Goal: Task Accomplishment & Management: Complete application form

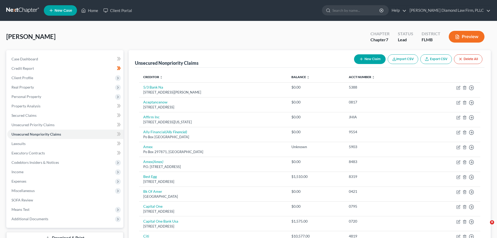
drag, startPoint x: 0, startPoint y: 0, endPoint x: 22, endPoint y: 13, distance: 25.7
click at [22, 13] on link at bounding box center [22, 10] width 33 height 9
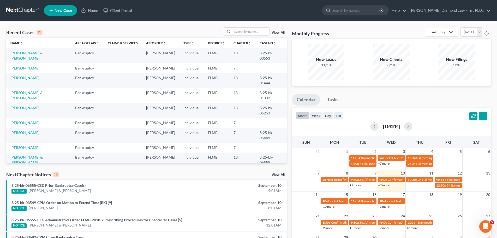
scroll to position [26, 0]
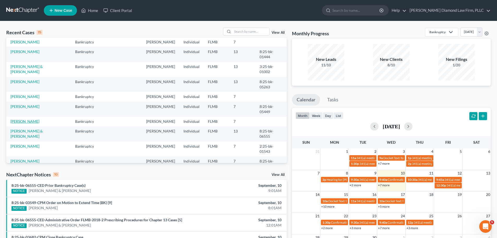
click at [23, 119] on link "[PERSON_NAME]" at bounding box center [24, 121] width 29 height 4
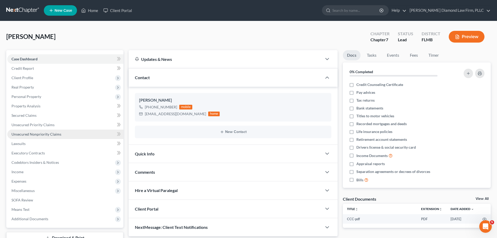
click at [26, 135] on span "Unsecured Nonpriority Claims" at bounding box center [36, 134] width 50 height 4
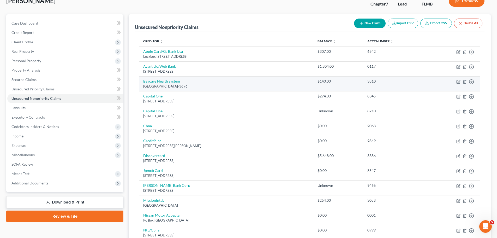
scroll to position [26, 0]
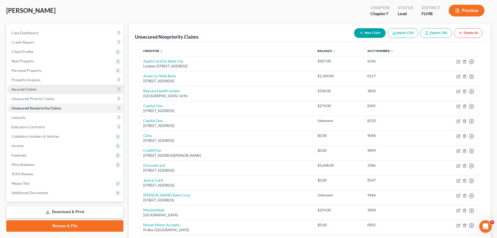
click at [33, 91] on link "Secured Claims" at bounding box center [65, 89] width 116 height 9
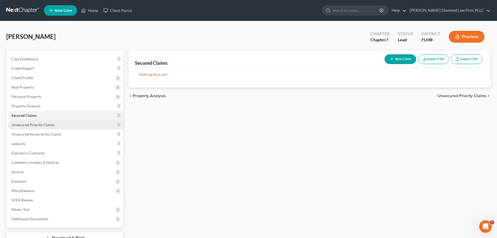
click at [29, 122] on span "Unsecured Priority Claims" at bounding box center [32, 124] width 43 height 4
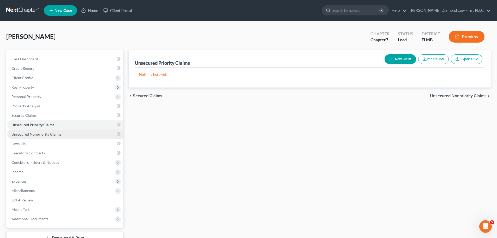
click at [29, 137] on link "Unsecured Nonpriority Claims" at bounding box center [65, 133] width 116 height 9
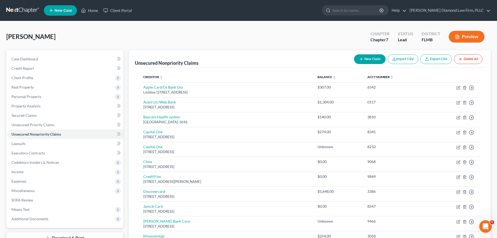
click at [356, 57] on button "New Claim" at bounding box center [370, 59] width 32 height 10
select select "0"
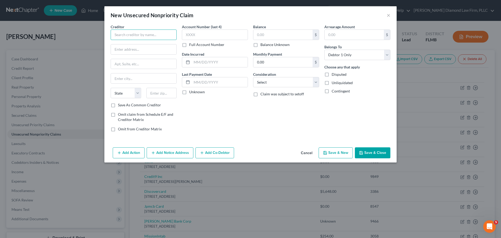
click at [141, 33] on input "text" at bounding box center [144, 34] width 66 height 10
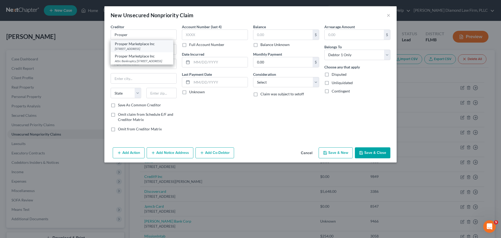
click at [133, 43] on div "Prosper Marketplace Inc" at bounding box center [142, 43] width 54 height 5
type input "Prosper Marketplace Inc"
type input "PO Box 396081"
type input "San Francisco"
select select "4"
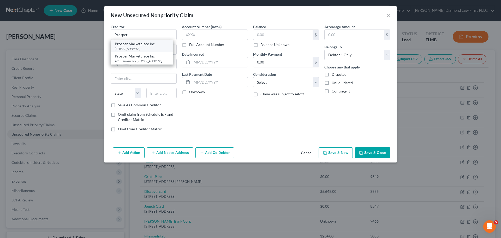
type input "94139"
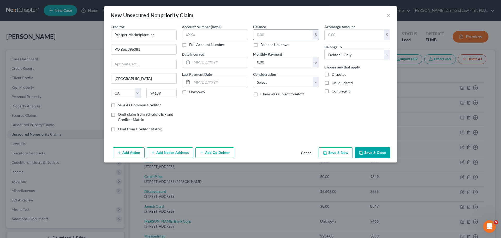
click at [269, 38] on input "text" at bounding box center [282, 35] width 59 height 10
type input "9,158"
click at [379, 151] on button "Save & Close" at bounding box center [373, 152] width 36 height 11
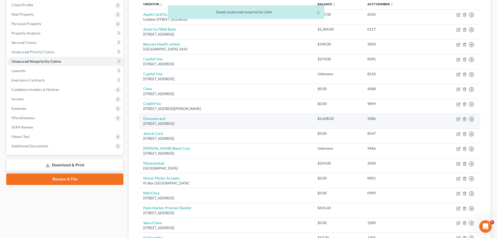
scroll to position [78, 0]
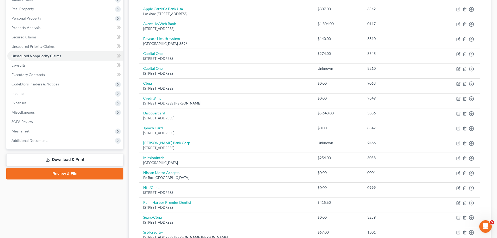
click at [87, 162] on link "Download & Print" at bounding box center [64, 159] width 117 height 12
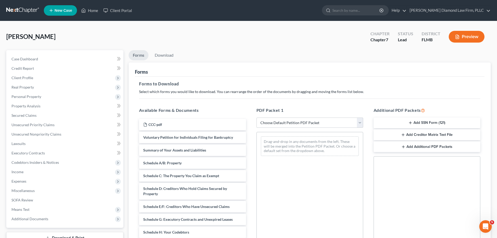
click at [431, 120] on button "Add SSN Form (121)" at bounding box center [427, 122] width 107 height 11
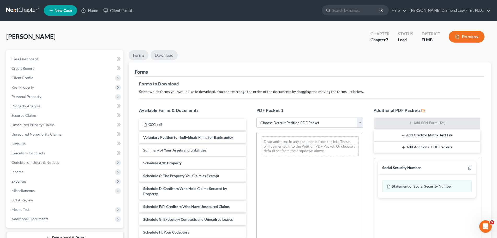
click at [167, 56] on link "Download" at bounding box center [164, 55] width 27 height 10
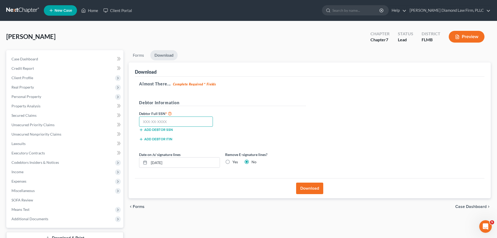
click at [178, 119] on input "text" at bounding box center [176, 121] width 74 height 10
type input "073-60-2887"
click at [305, 188] on button "Download" at bounding box center [309, 187] width 27 height 11
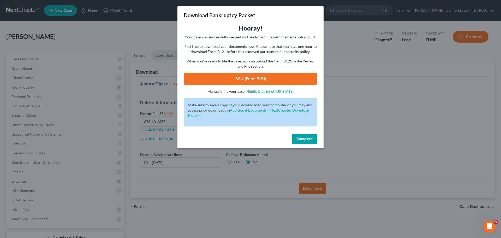
click at [243, 81] on link "SSN (Form B121)" at bounding box center [251, 78] width 134 height 11
drag, startPoint x: 305, startPoint y: 139, endPoint x: 302, endPoint y: 137, distance: 3.8
click at [304, 141] on span "Complete!" at bounding box center [305, 139] width 17 height 4
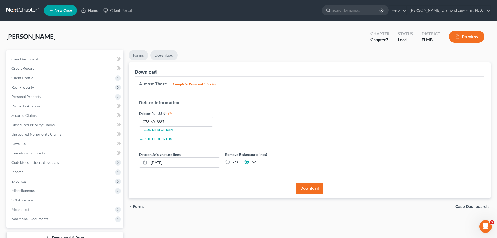
click at [136, 54] on link "Forms" at bounding box center [139, 55] width 20 height 10
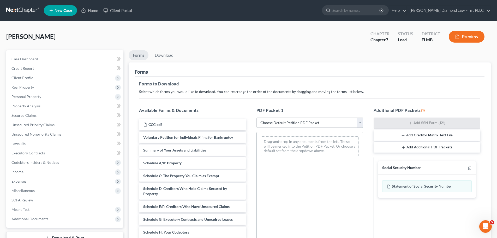
click at [295, 119] on select "Choose Default Petition PDF Packet Complete Bankruptcy Petition (all forms and …" at bounding box center [310, 122] width 107 height 10
click at [257, 117] on select "Choose Default Petition PDF Packet Complete Bankruptcy Petition (all forms and …" at bounding box center [310, 122] width 107 height 10
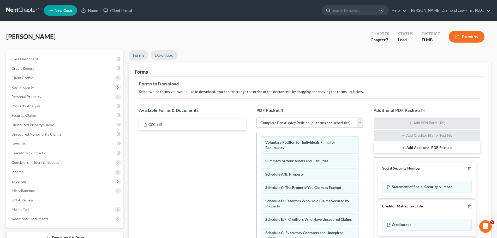
click at [174, 56] on link "Download" at bounding box center [164, 55] width 27 height 10
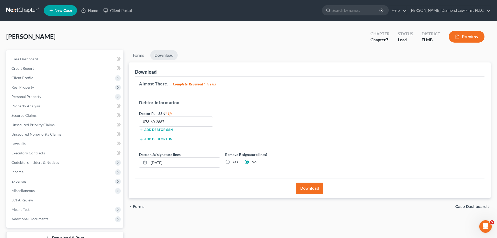
click at [311, 190] on button "Download" at bounding box center [309, 187] width 27 height 11
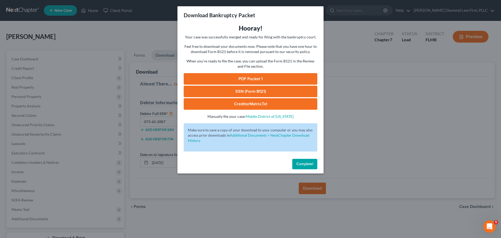
click at [255, 77] on link "PDF Packet 1" at bounding box center [251, 78] width 134 height 11
click at [309, 162] on span "Complete!" at bounding box center [305, 164] width 17 height 4
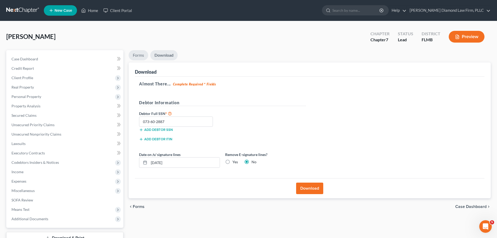
click at [139, 58] on link "Forms" at bounding box center [139, 55] width 20 height 10
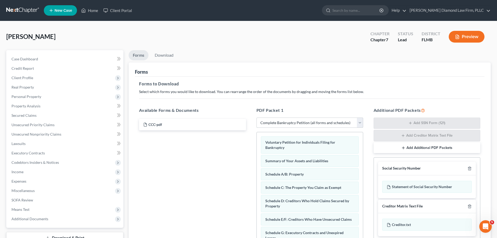
click at [291, 121] on select "Choose Default Petition PDF Packet Complete Bankruptcy Petition (all forms and …" at bounding box center [310, 122] width 107 height 10
select select "3"
click at [257, 117] on select "Choose Default Petition PDF Packet Complete Bankruptcy Petition (all forms and …" at bounding box center [310, 122] width 107 height 10
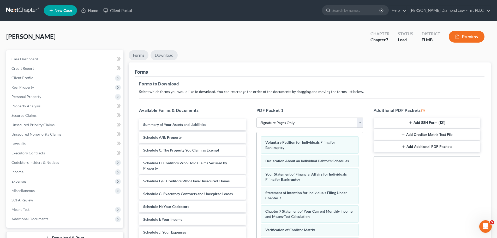
click at [165, 55] on link "Download" at bounding box center [164, 55] width 27 height 10
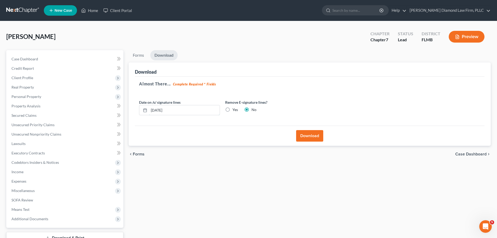
click at [133, 112] on div "Download Almost There... Complete Required * Fields Date on /s/ signature lines…" at bounding box center [310, 104] width 362 height 84
click at [241, 110] on div "Remove E-signature lines? Yes No" at bounding box center [266, 107] width 86 height 16
click at [238, 111] on label "Yes" at bounding box center [235, 109] width 5 height 5
click at [238, 110] on input "Yes" at bounding box center [236, 108] width 3 height 3
radio input "true"
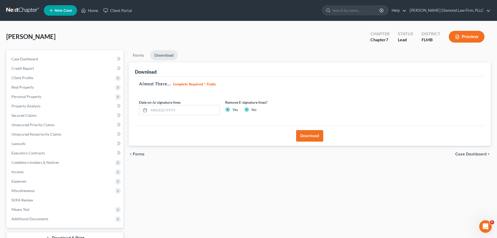
radio input "false"
click at [296, 132] on button "Download" at bounding box center [309, 135] width 27 height 11
click at [300, 133] on button "Download" at bounding box center [309, 135] width 27 height 11
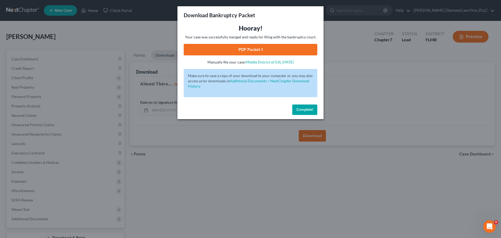
click at [257, 54] on link "PDF Packet 1" at bounding box center [251, 49] width 134 height 11
click at [310, 110] on span "Complete!" at bounding box center [305, 109] width 17 height 4
click at [301, 108] on span "Complete!" at bounding box center [305, 109] width 17 height 4
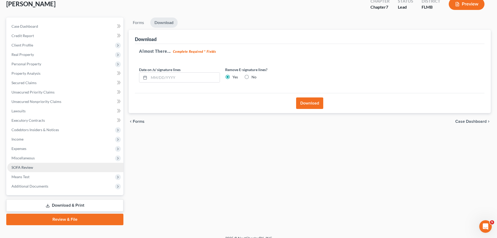
scroll to position [40, 0]
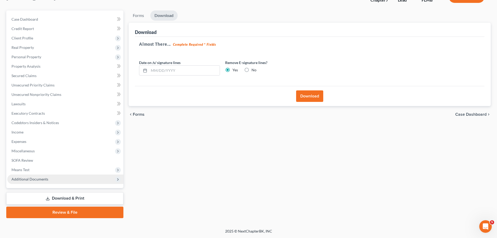
click at [29, 177] on span "Additional Documents" at bounding box center [29, 179] width 37 height 4
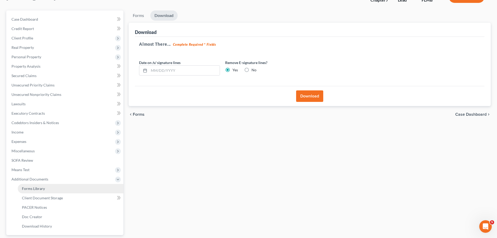
click at [37, 189] on span "Forms Library" at bounding box center [33, 188] width 23 height 4
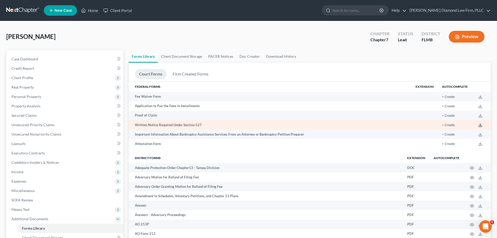
click at [480, 126] on icon at bounding box center [480, 125] width 4 height 4
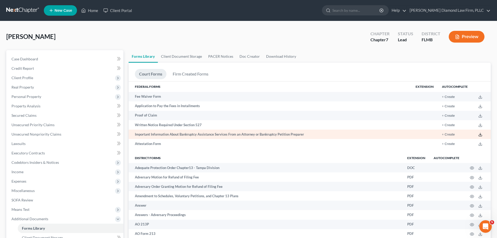
click at [480, 134] on polyline at bounding box center [481, 134] width 2 height 1
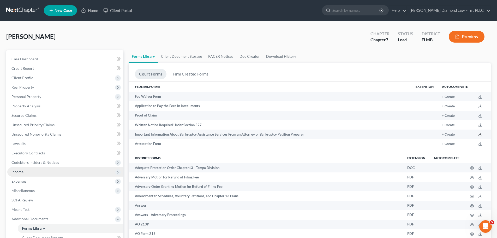
scroll to position [157, 0]
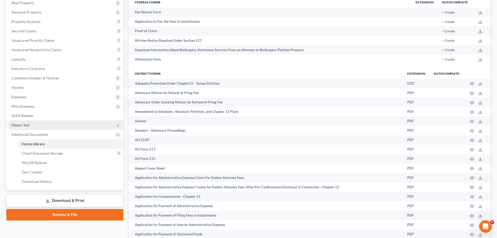
scroll to position [0, 0]
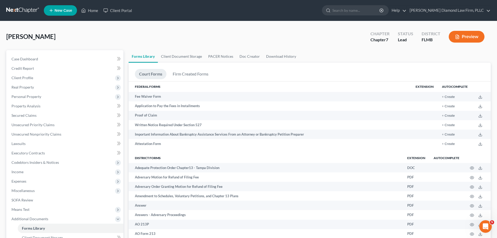
click at [16, 7] on link at bounding box center [22, 10] width 33 height 9
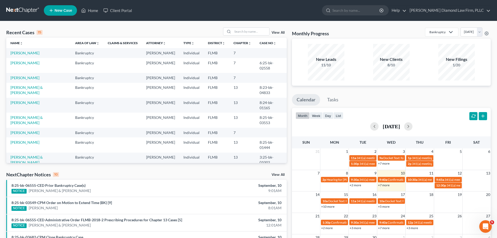
click at [34, 128] on td "[PERSON_NAME]" at bounding box center [38, 133] width 65 height 10
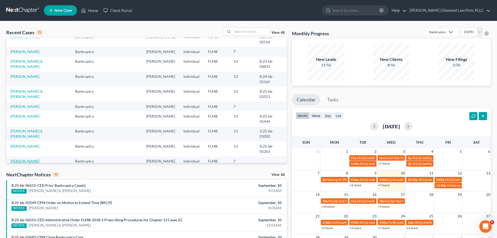
click at [29, 159] on link "[PERSON_NAME]" at bounding box center [24, 161] width 29 height 4
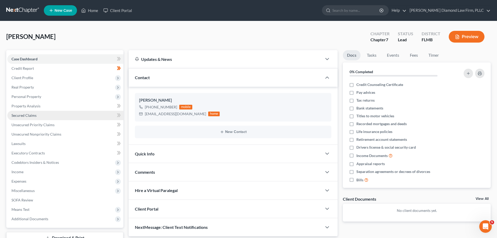
click at [21, 118] on link "Secured Claims" at bounding box center [65, 115] width 116 height 9
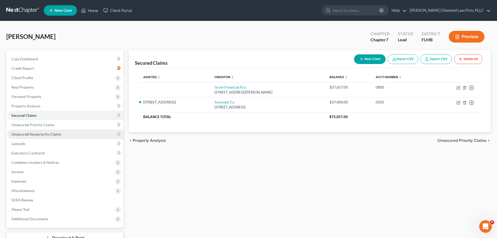
drag, startPoint x: 44, startPoint y: 134, endPoint x: 91, endPoint y: 132, distance: 47.3
click at [44, 134] on span "Unsecured Nonpriority Claims" at bounding box center [36, 134] width 50 height 4
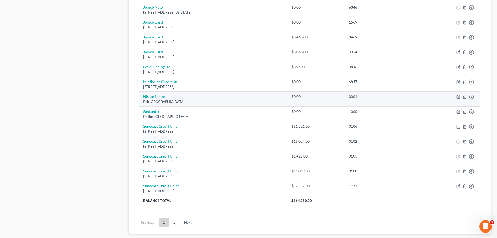
scroll to position [365, 0]
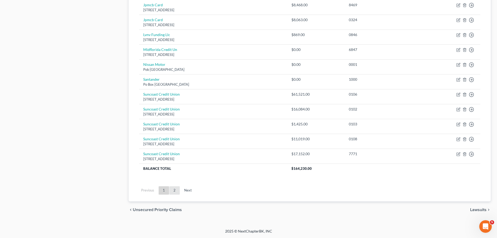
click at [173, 192] on link "2" at bounding box center [174, 190] width 10 height 8
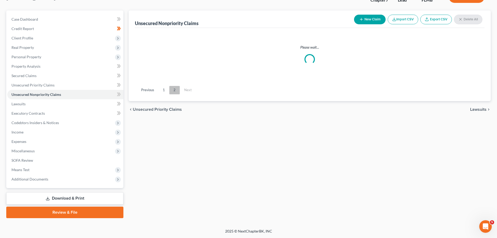
scroll to position [40, 0]
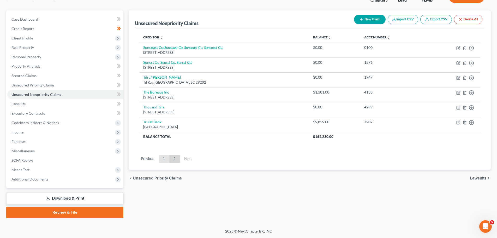
click at [165, 159] on link "1" at bounding box center [164, 159] width 10 height 8
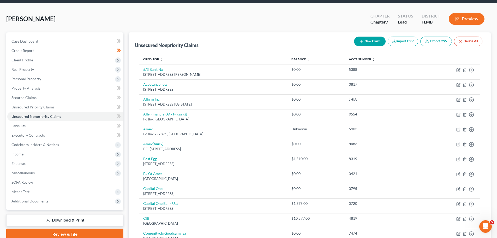
scroll to position [0, 0]
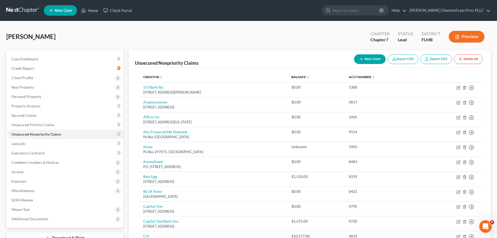
click at [24, 8] on link at bounding box center [22, 10] width 33 height 9
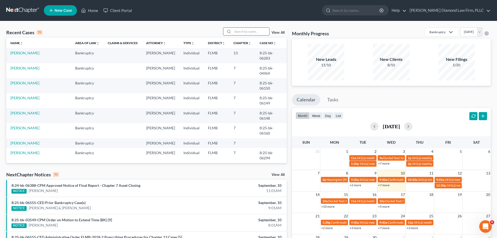
click at [248, 33] on input "search" at bounding box center [251, 32] width 37 height 8
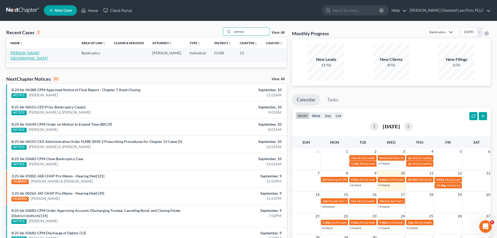
type input "ponssa"
click at [17, 55] on link "[PERSON_NAME][GEOGRAPHIC_DATA]" at bounding box center [28, 56] width 37 height 10
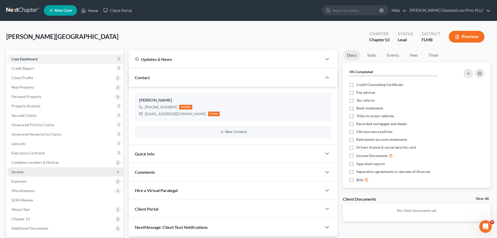
click at [23, 175] on span "Income" at bounding box center [65, 171] width 116 height 9
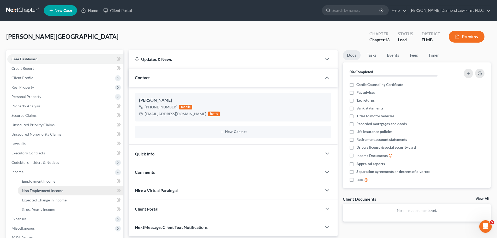
click at [32, 189] on span "Non Employment Income" at bounding box center [42, 190] width 41 height 4
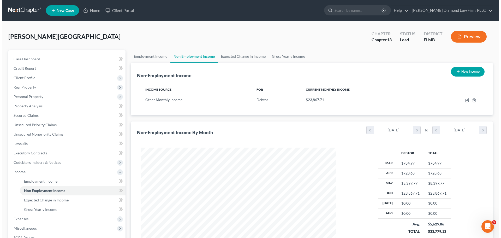
scroll to position [97, 205]
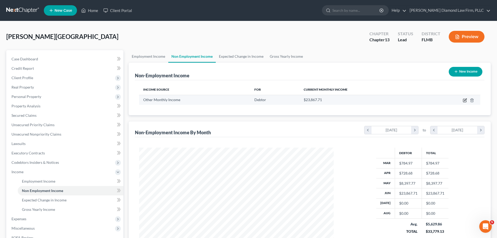
click at [463, 99] on icon "button" at bounding box center [465, 100] width 4 height 4
select select "13"
select select "0"
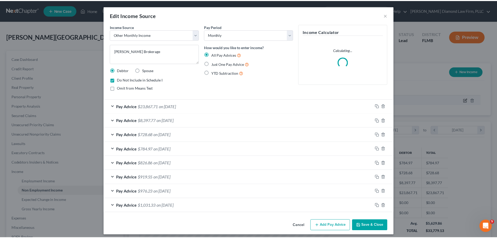
scroll to position [98, 207]
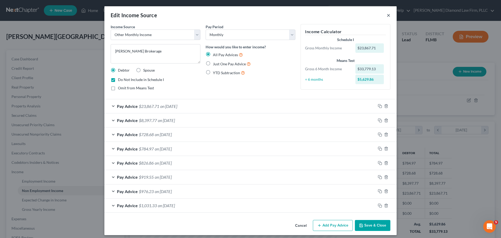
click at [387, 14] on button "×" at bounding box center [389, 15] width 4 height 6
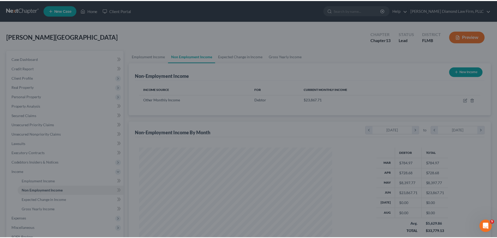
scroll to position [260948, 260840]
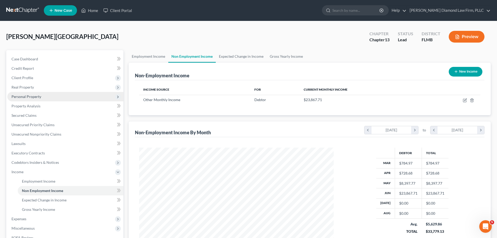
click at [37, 99] on span "Personal Property" at bounding box center [65, 96] width 116 height 9
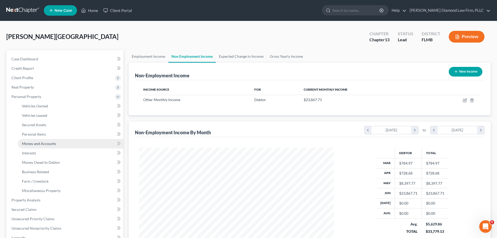
click at [37, 146] on link "Money and Accounts" at bounding box center [71, 143] width 106 height 9
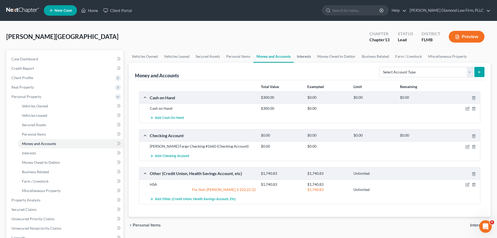
click at [311, 55] on link "Interests" at bounding box center [304, 56] width 20 height 13
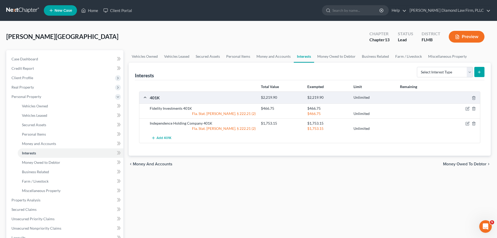
click at [15, 9] on link at bounding box center [22, 10] width 33 height 9
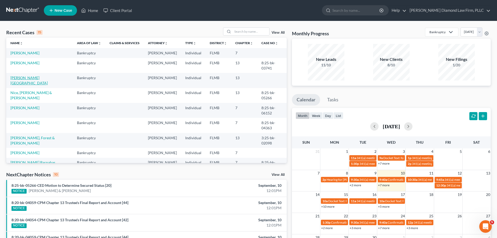
click at [21, 75] on link "[PERSON_NAME][GEOGRAPHIC_DATA]" at bounding box center [28, 80] width 37 height 10
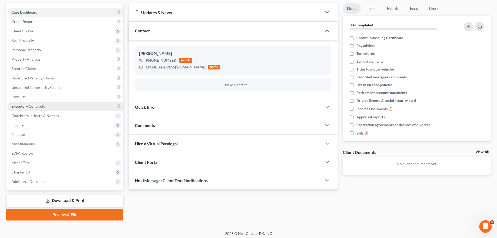
scroll to position [49, 0]
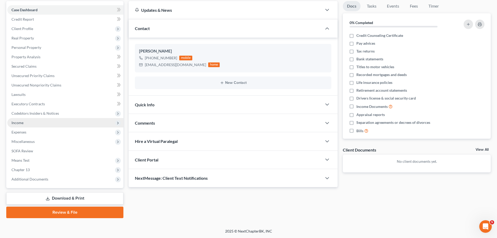
click at [34, 124] on span "Income" at bounding box center [65, 122] width 116 height 9
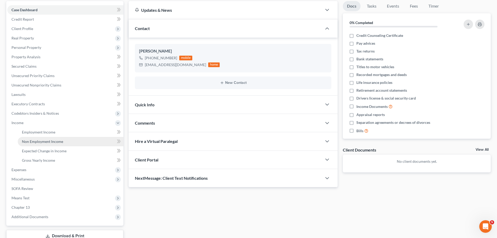
click at [35, 143] on span "Non Employment Income" at bounding box center [42, 141] width 41 height 4
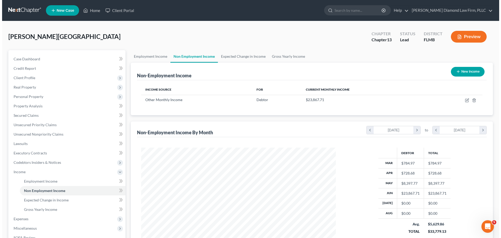
scroll to position [97, 205]
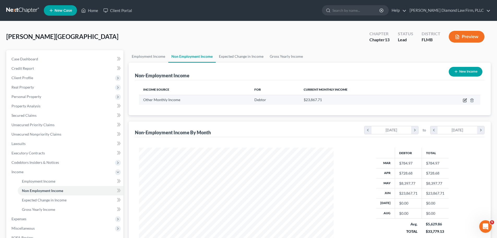
click at [466, 102] on icon "button" at bounding box center [464, 100] width 3 height 3
select select "13"
select select "0"
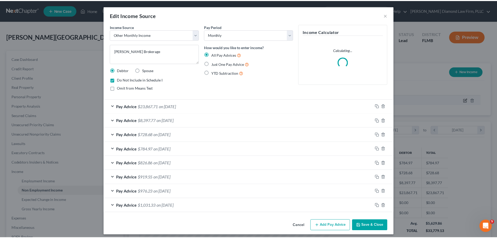
scroll to position [98, 207]
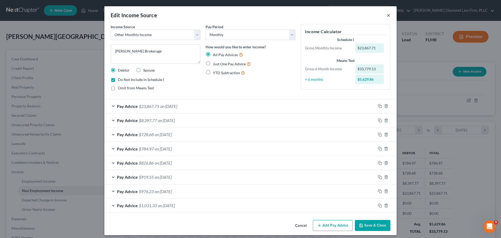
click at [387, 13] on button "×" at bounding box center [389, 15] width 4 height 6
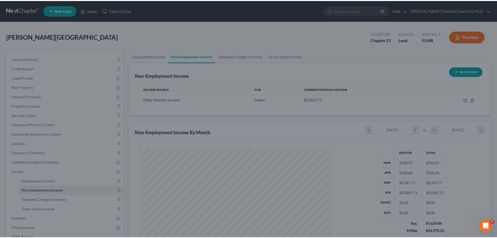
scroll to position [260948, 260840]
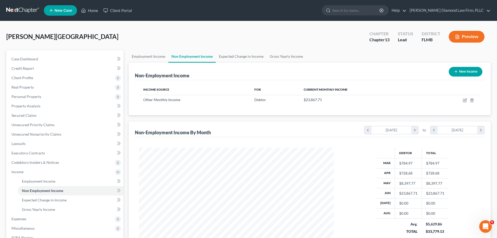
click at [23, 13] on link at bounding box center [22, 10] width 33 height 9
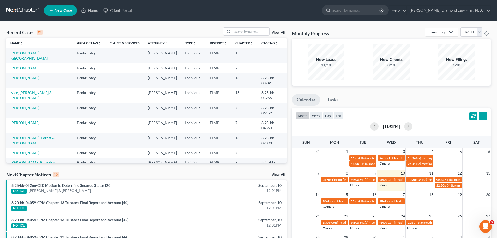
click at [24, 50] on td "[PERSON_NAME][GEOGRAPHIC_DATA]" at bounding box center [39, 55] width 67 height 15
click at [24, 54] on link "[PERSON_NAME][GEOGRAPHIC_DATA]" at bounding box center [28, 56] width 37 height 10
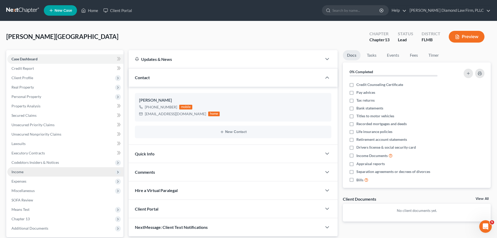
click at [25, 169] on span "Income" at bounding box center [65, 171] width 116 height 9
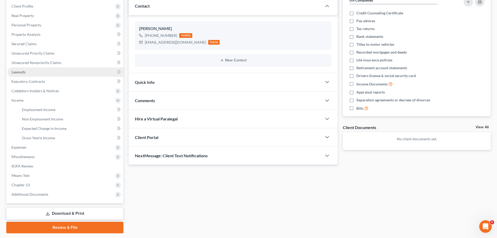
scroll to position [78, 0]
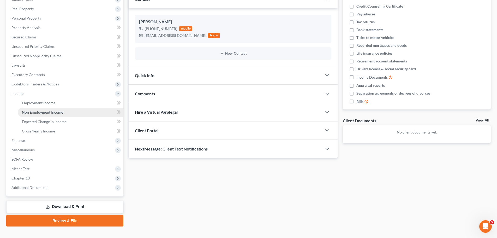
click at [38, 116] on link "Non Employment Income" at bounding box center [71, 112] width 106 height 9
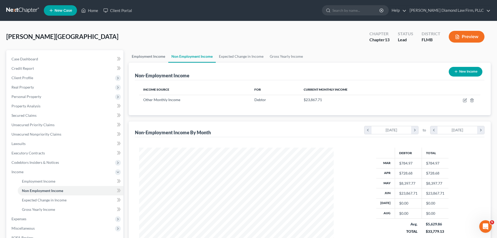
click at [143, 60] on link "Employment Income" at bounding box center [149, 56] width 40 height 13
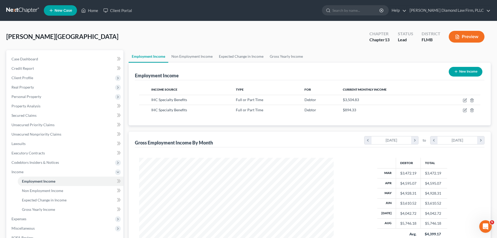
click at [10, 11] on link at bounding box center [22, 10] width 33 height 9
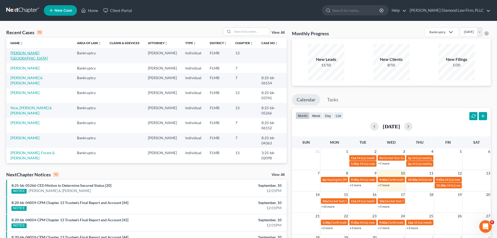
click at [25, 52] on link "[PERSON_NAME][GEOGRAPHIC_DATA]" at bounding box center [28, 56] width 37 height 10
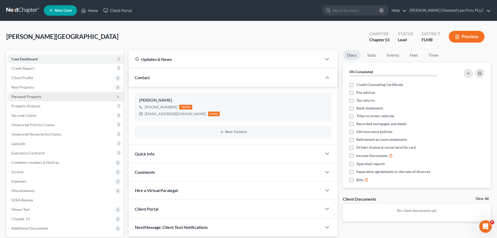
click at [47, 98] on span "Personal Property" at bounding box center [65, 96] width 116 height 9
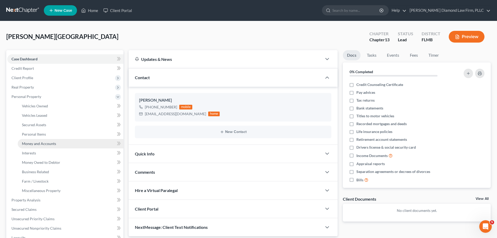
click at [52, 141] on link "Money and Accounts" at bounding box center [71, 143] width 106 height 9
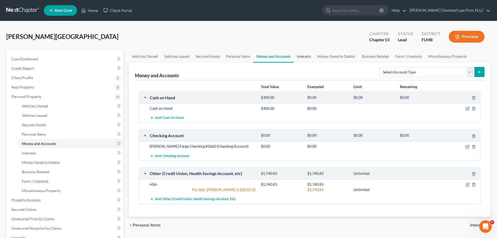
click at [309, 57] on link "Interests" at bounding box center [304, 56] width 20 height 13
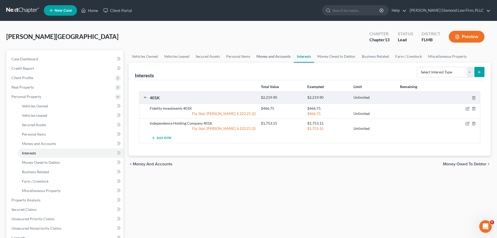
click at [268, 54] on link "Money and Accounts" at bounding box center [273, 56] width 40 height 13
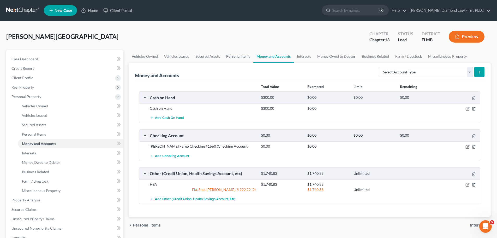
click at [245, 58] on link "Personal Items" at bounding box center [238, 56] width 30 height 13
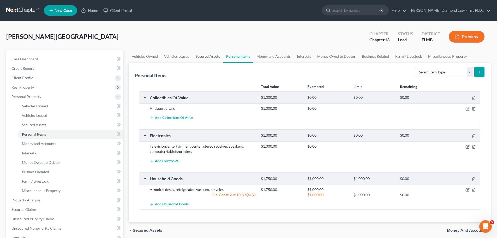
click at [209, 62] on link "Secured Assets" at bounding box center [208, 56] width 31 height 13
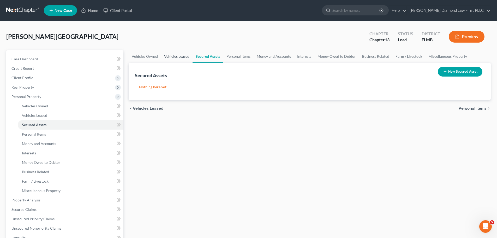
click at [177, 59] on link "Vehicles Leased" at bounding box center [177, 56] width 32 height 13
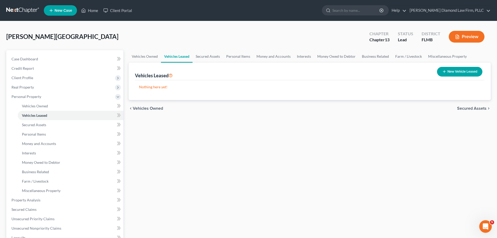
click at [10, 12] on link at bounding box center [22, 10] width 33 height 9
